Goal: Information Seeking & Learning: Learn about a topic

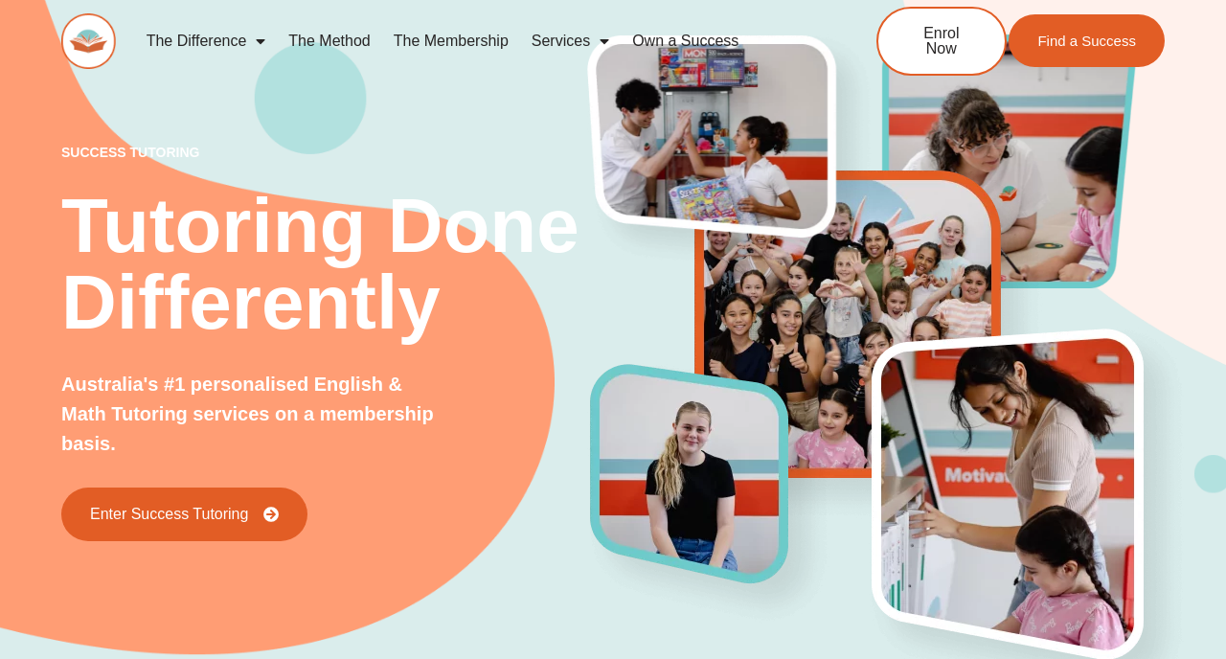
click at [560, 39] on link "Services" at bounding box center [570, 41] width 101 height 44
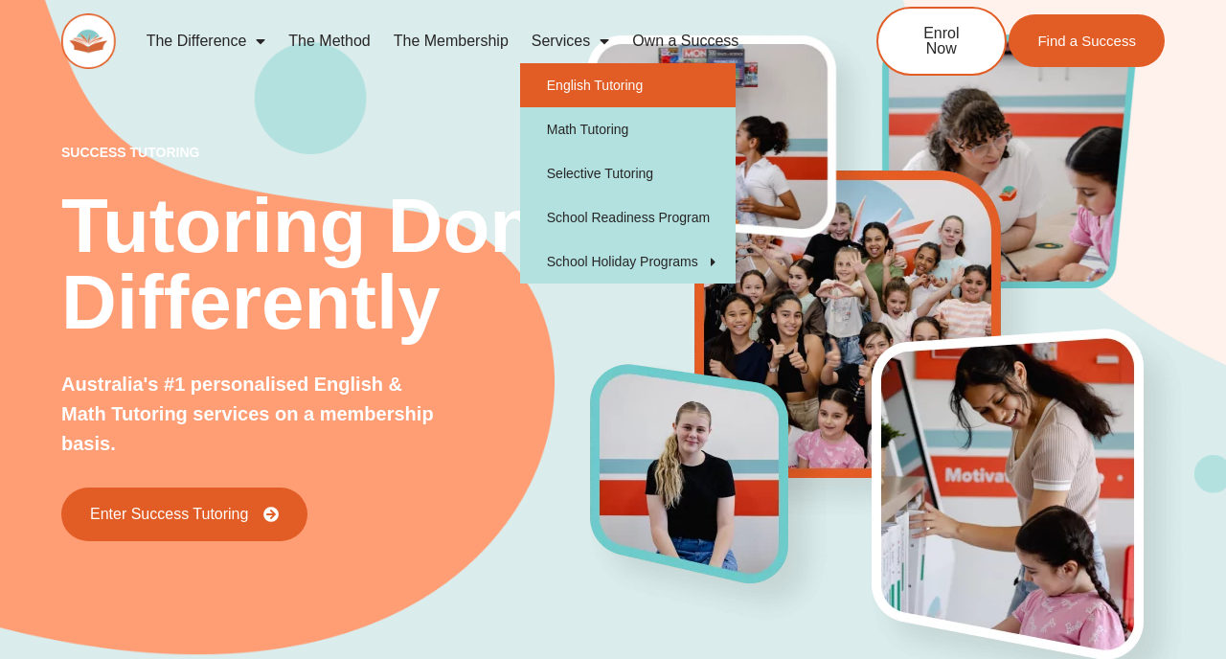
click at [563, 71] on link "English Tutoring" at bounding box center [628, 85] width 216 height 44
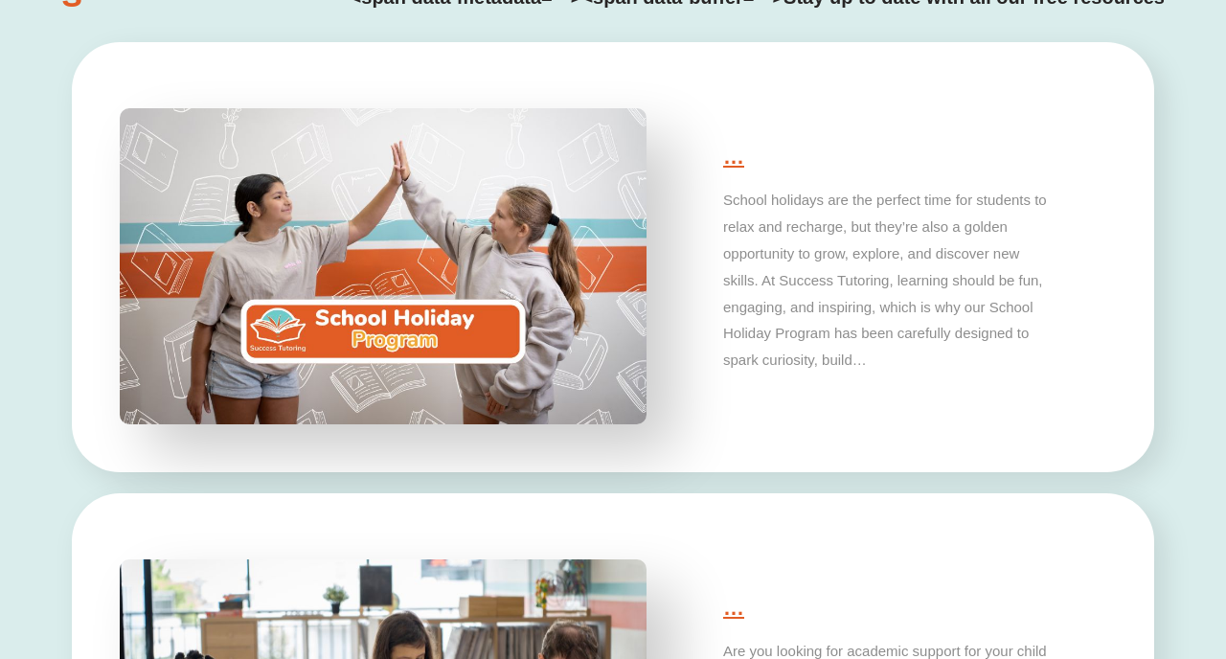
scroll to position [4873, 0]
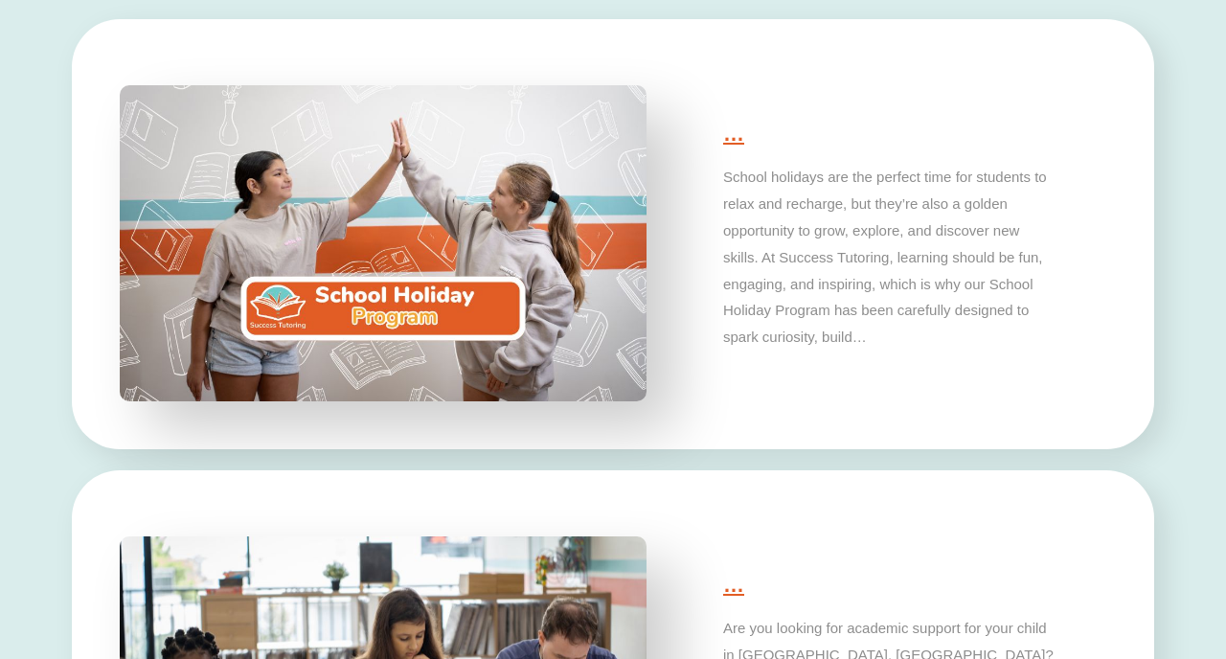
type input "*"
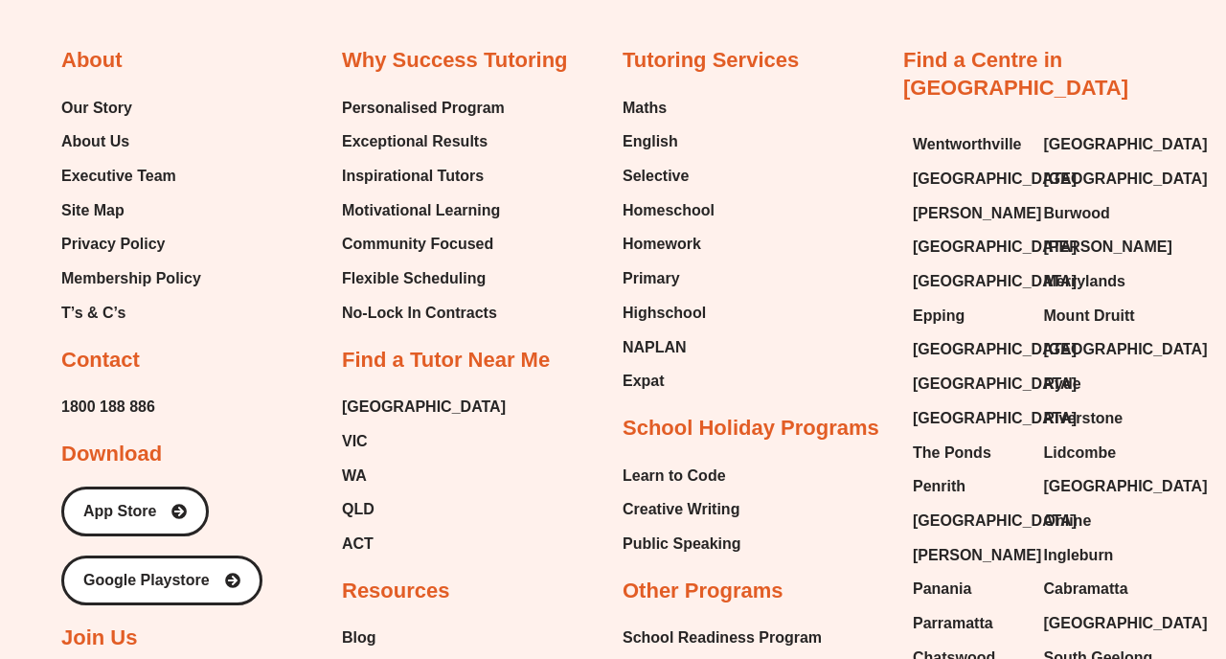
scroll to position [6929, 0]
click at [627, 205] on span "Homeschool" at bounding box center [669, 211] width 92 height 29
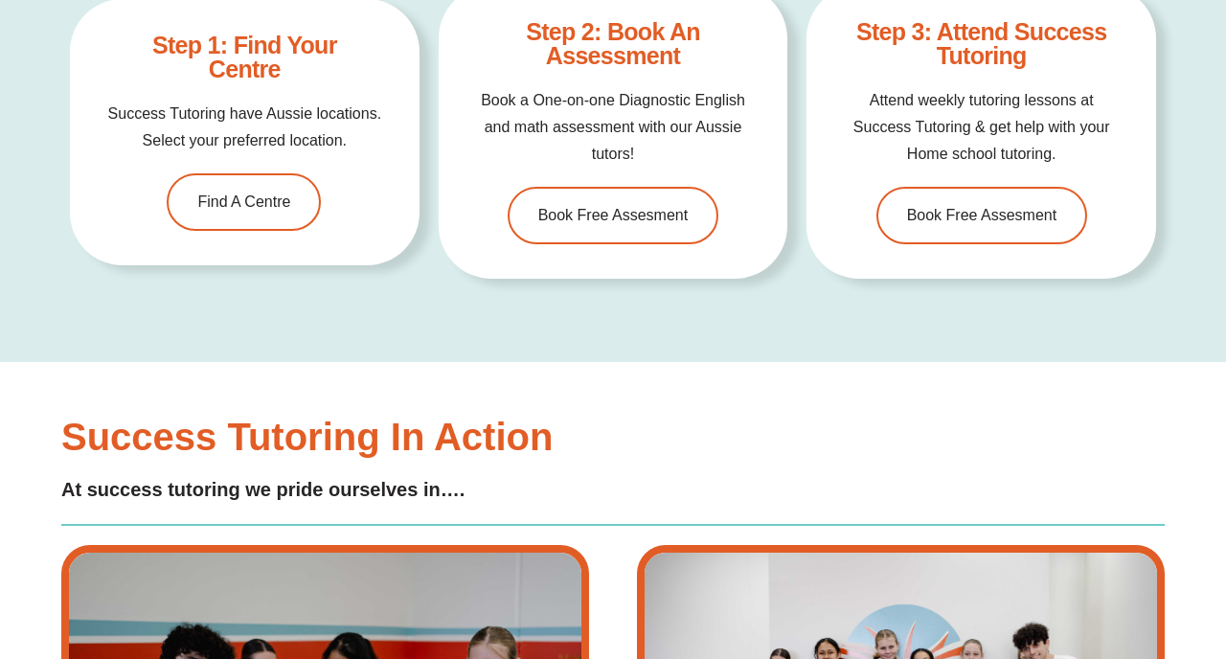
scroll to position [6506, 0]
